Goal: Book appointment/travel/reservation

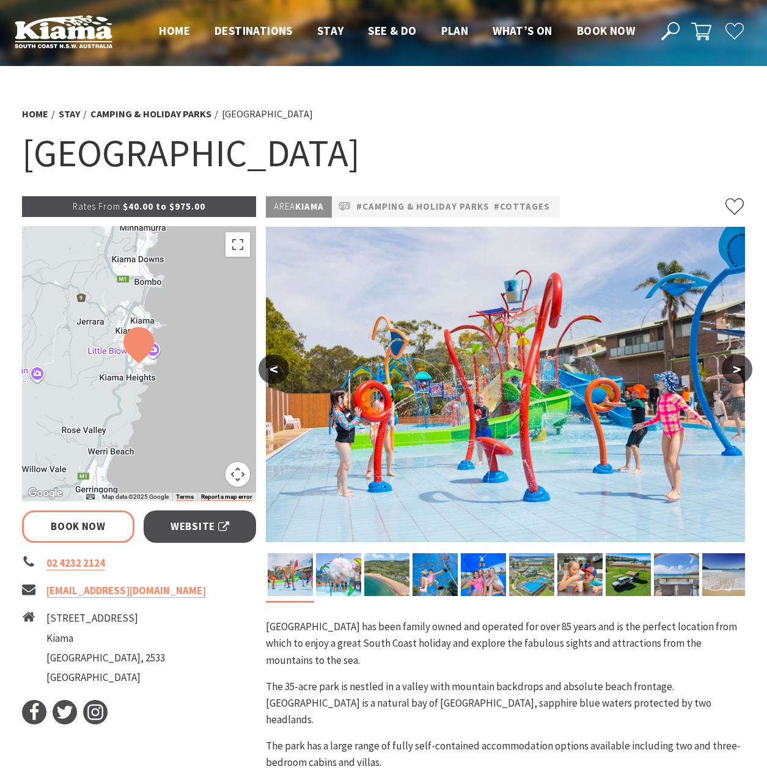
select select "5"
select select "2"
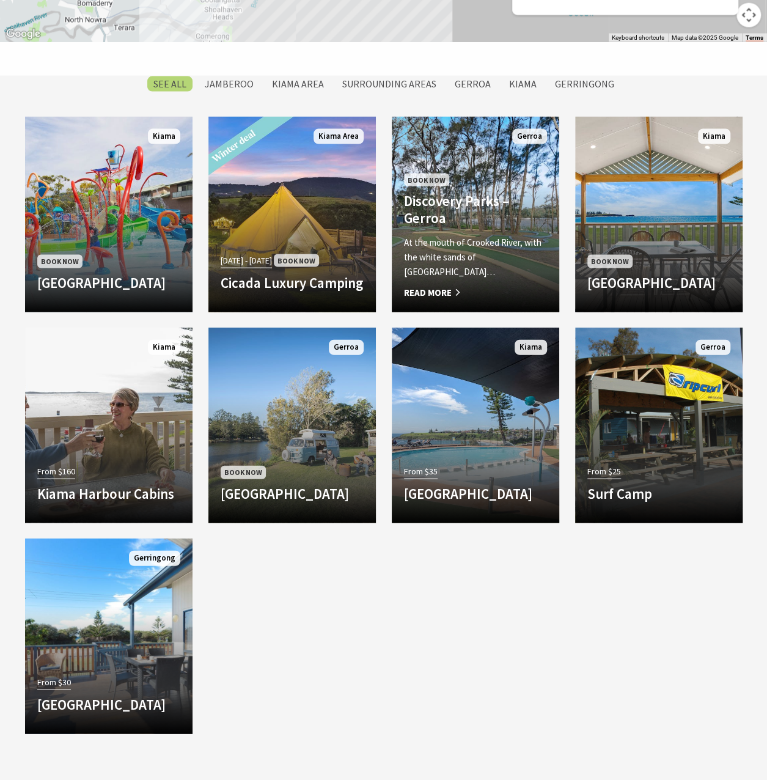
scroll to position [1161, 0]
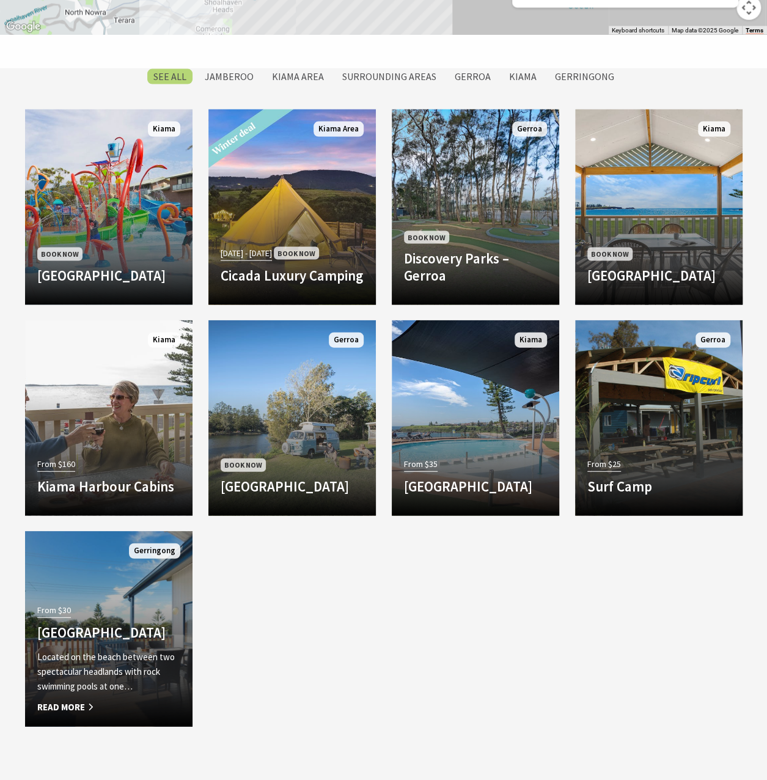
click at [120, 626] on h4 "[GEOGRAPHIC_DATA]" at bounding box center [108, 632] width 143 height 17
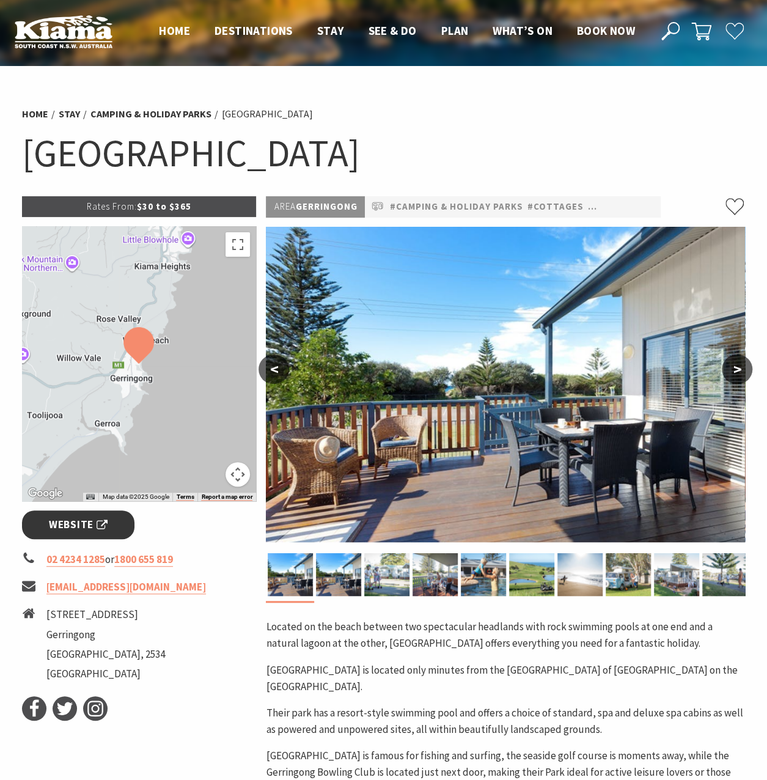
click at [98, 530] on span "Website" at bounding box center [78, 524] width 59 height 16
